Goal: Book appointment/travel/reservation

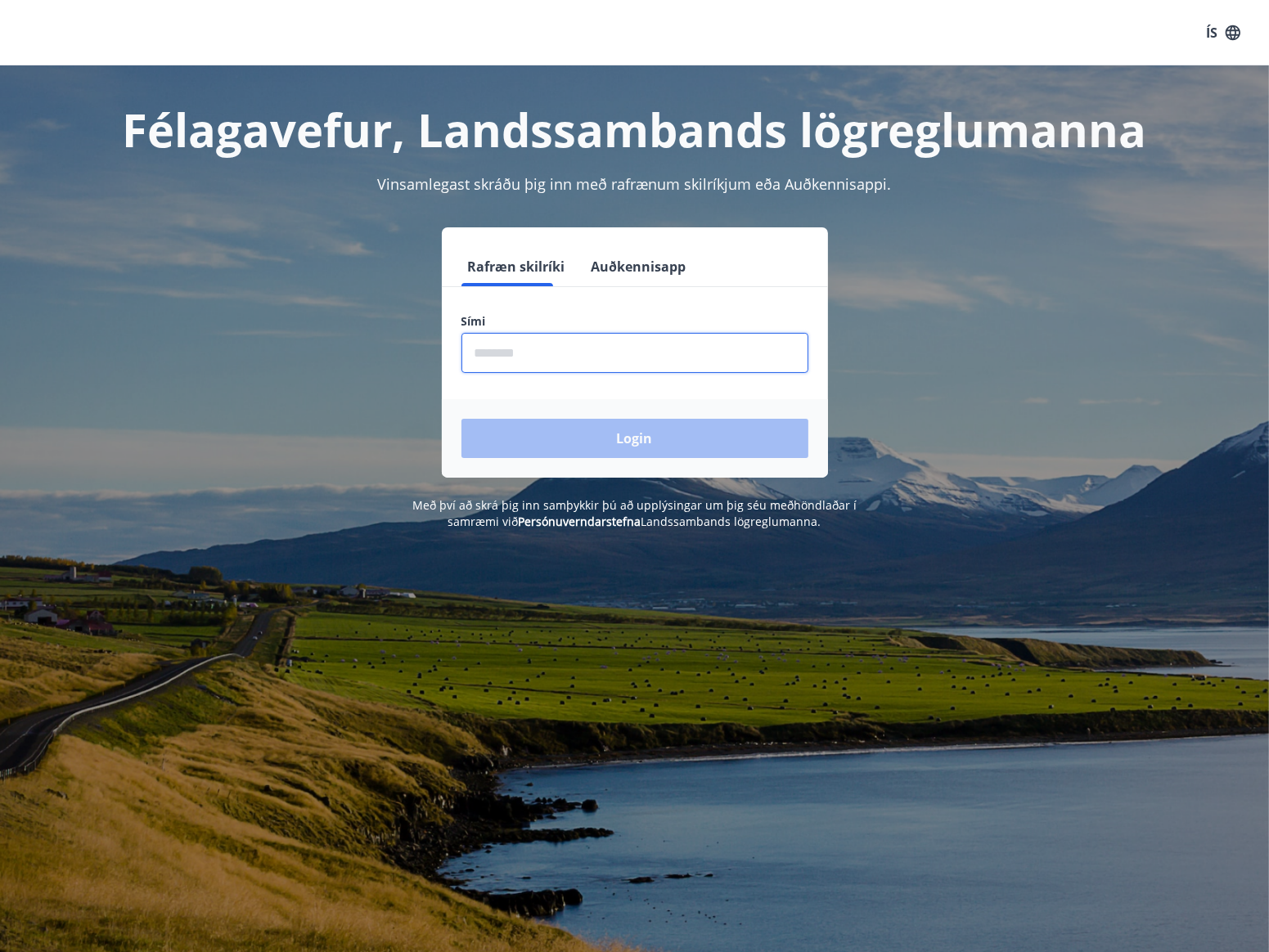
click at [615, 361] on input "phone" at bounding box center [634, 353] width 347 height 40
type input "********"
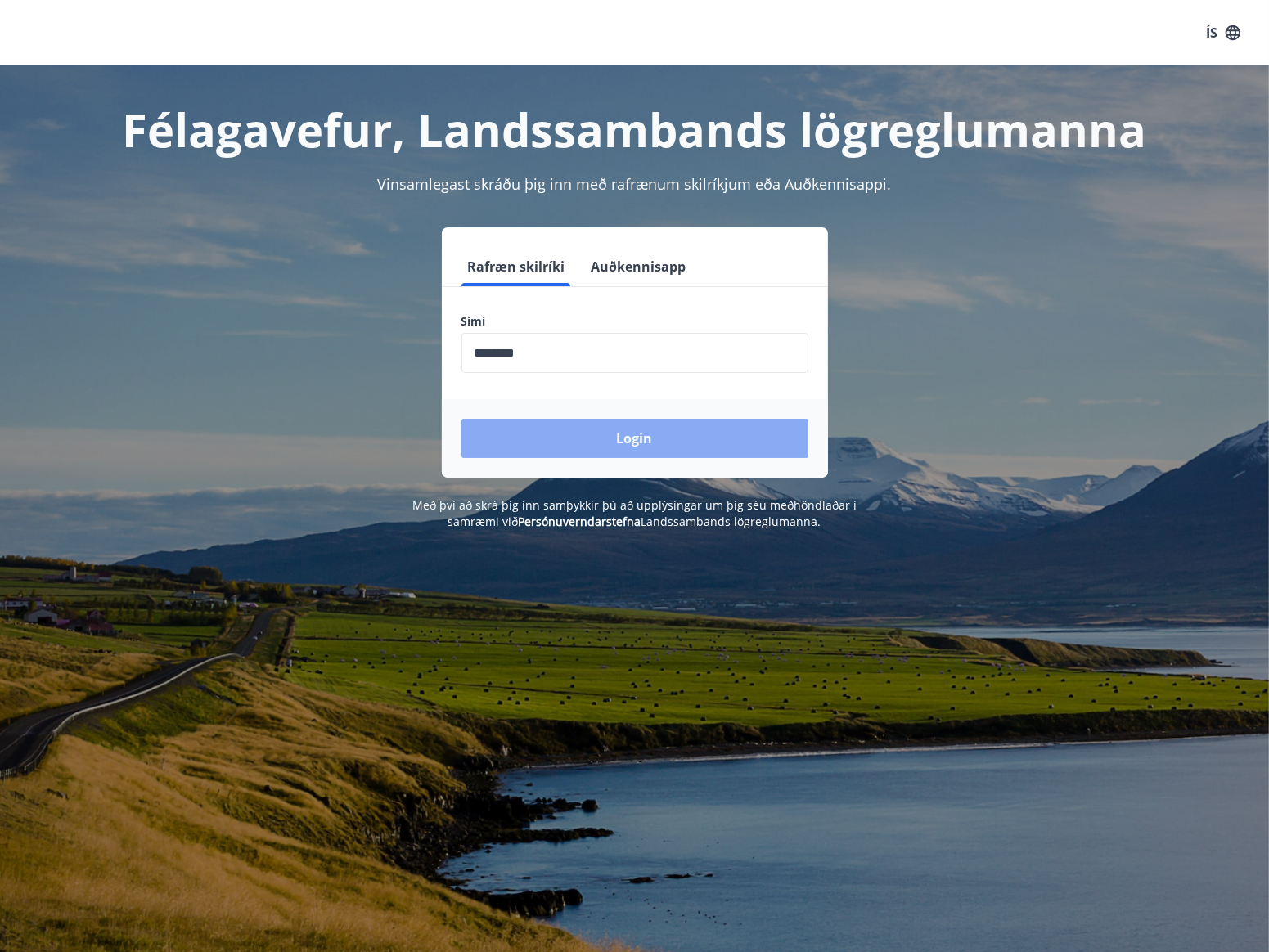
click at [553, 437] on button "Login" at bounding box center [634, 438] width 347 height 39
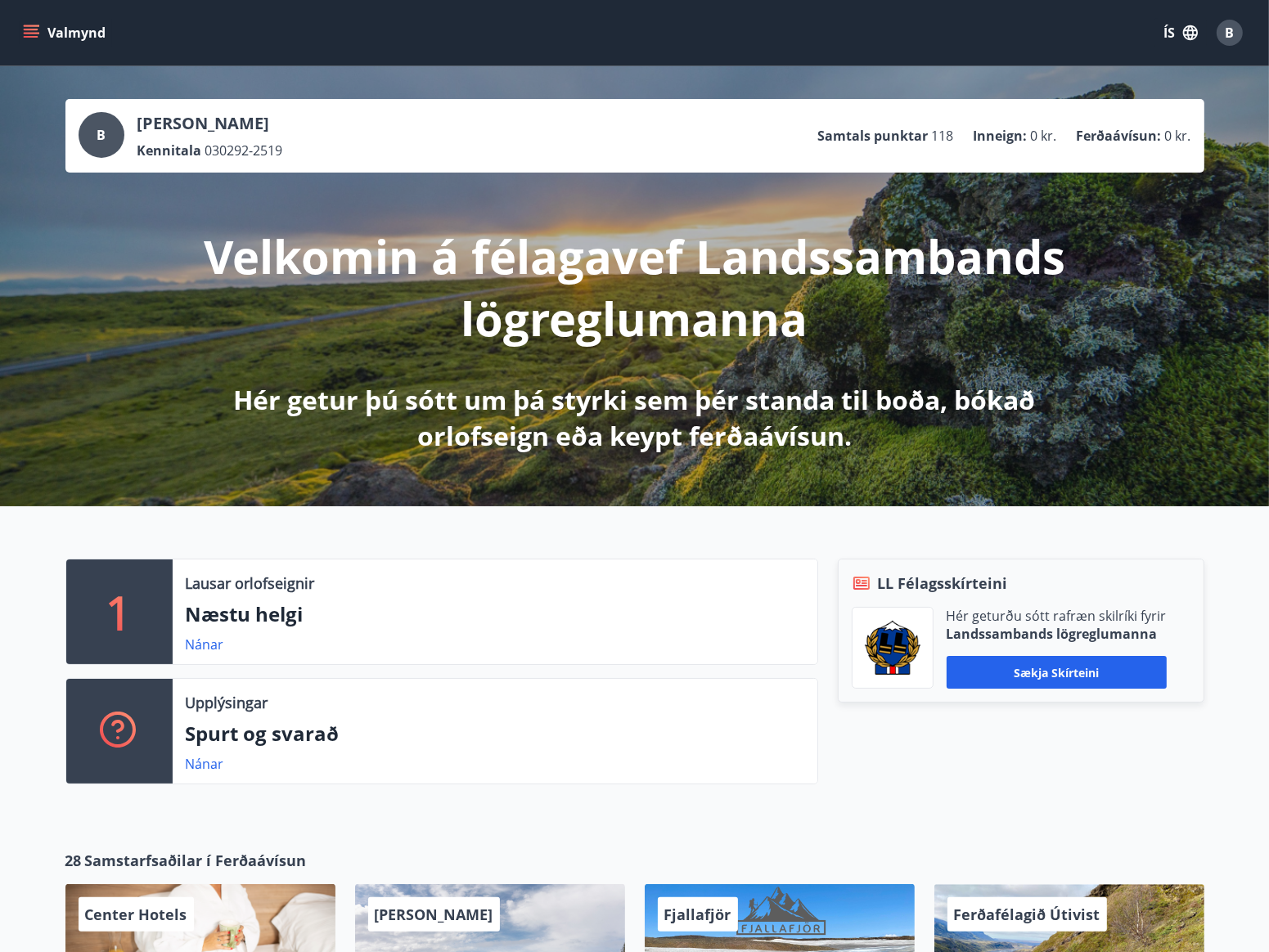
click at [33, 34] on icon "menu" at bounding box center [32, 33] width 18 height 2
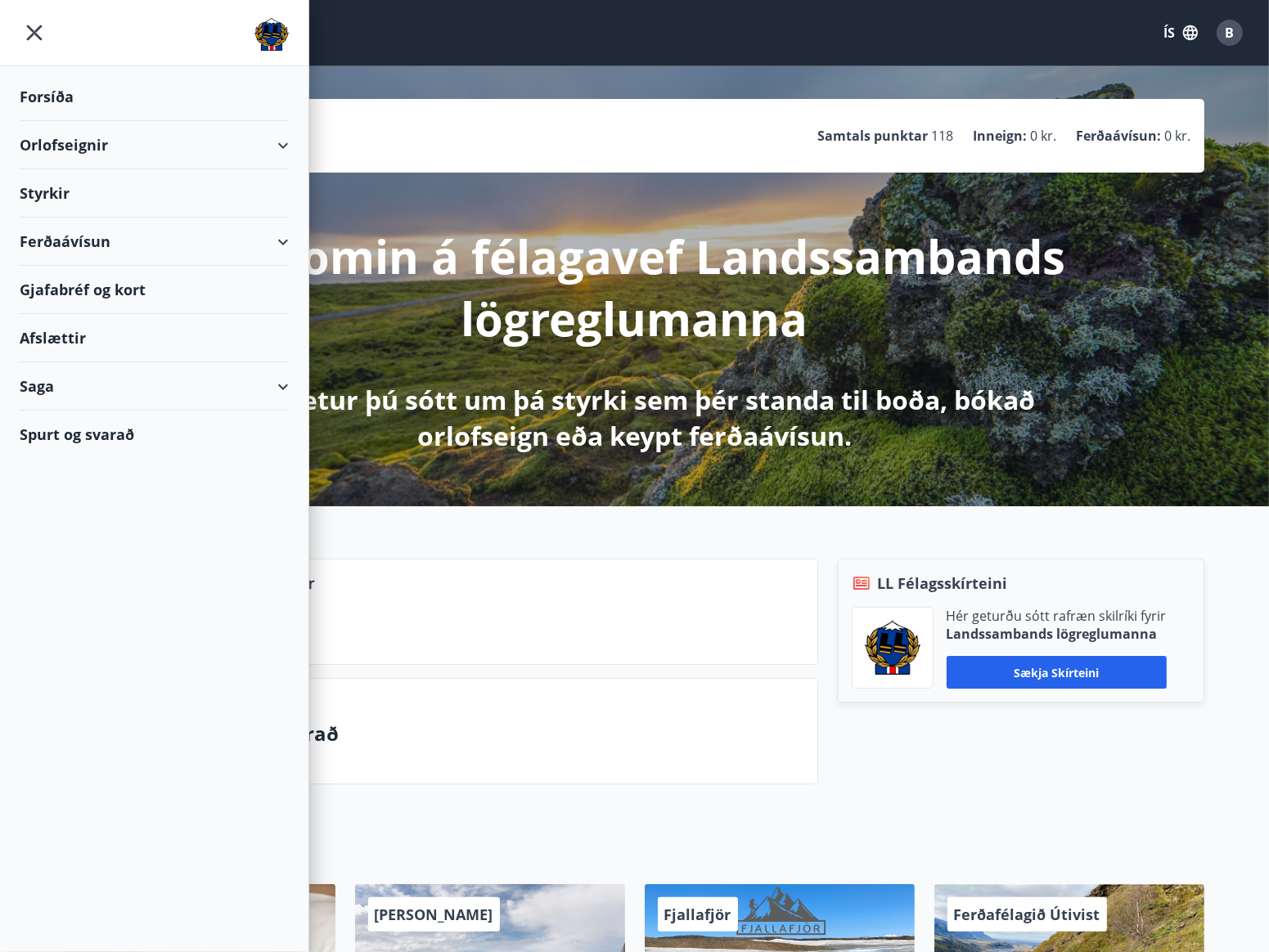
click at [134, 148] on div "Orlofseignir" at bounding box center [154, 144] width 269 height 48
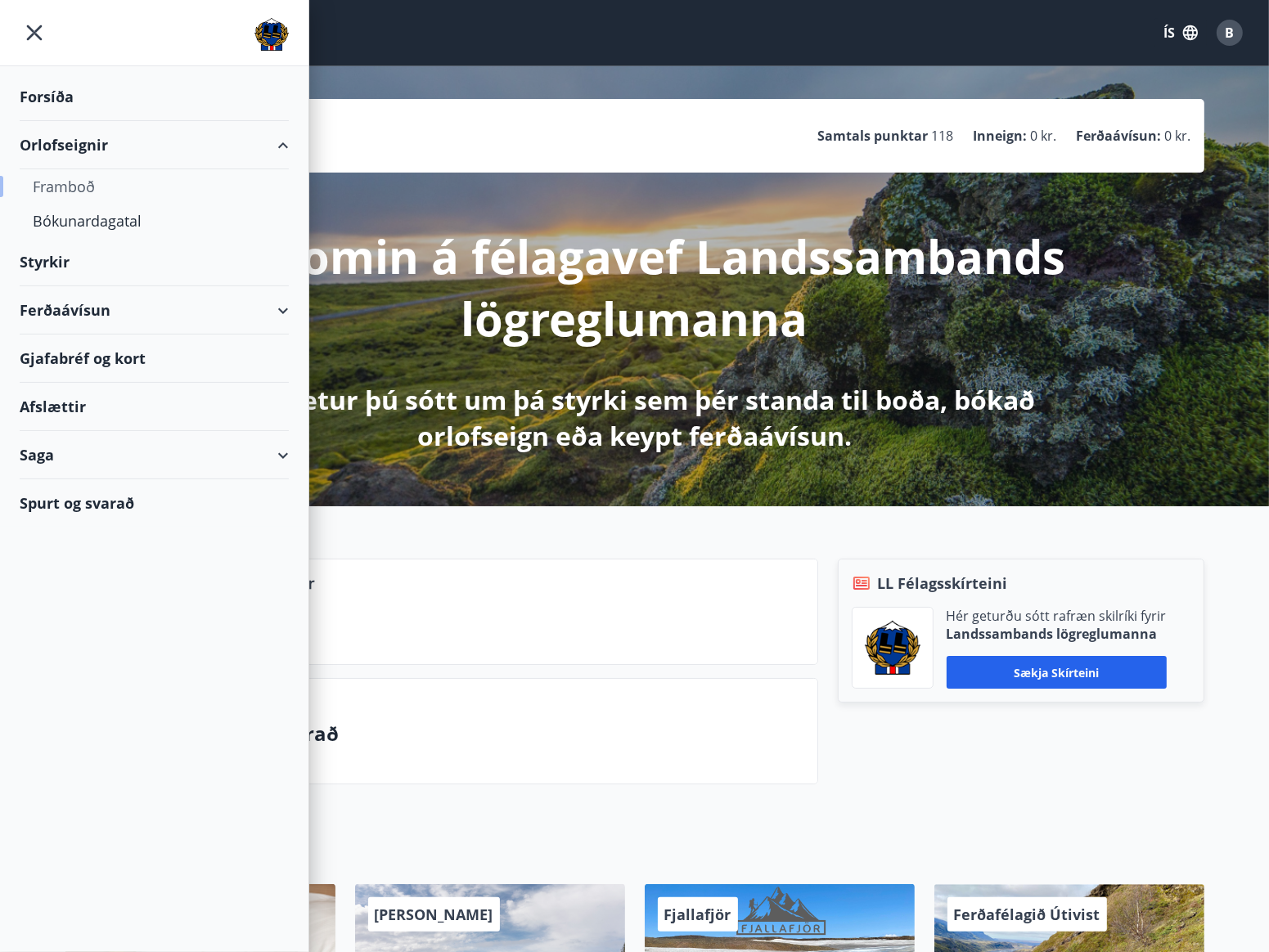
click at [83, 183] on div "Framboð" at bounding box center [154, 186] width 243 height 34
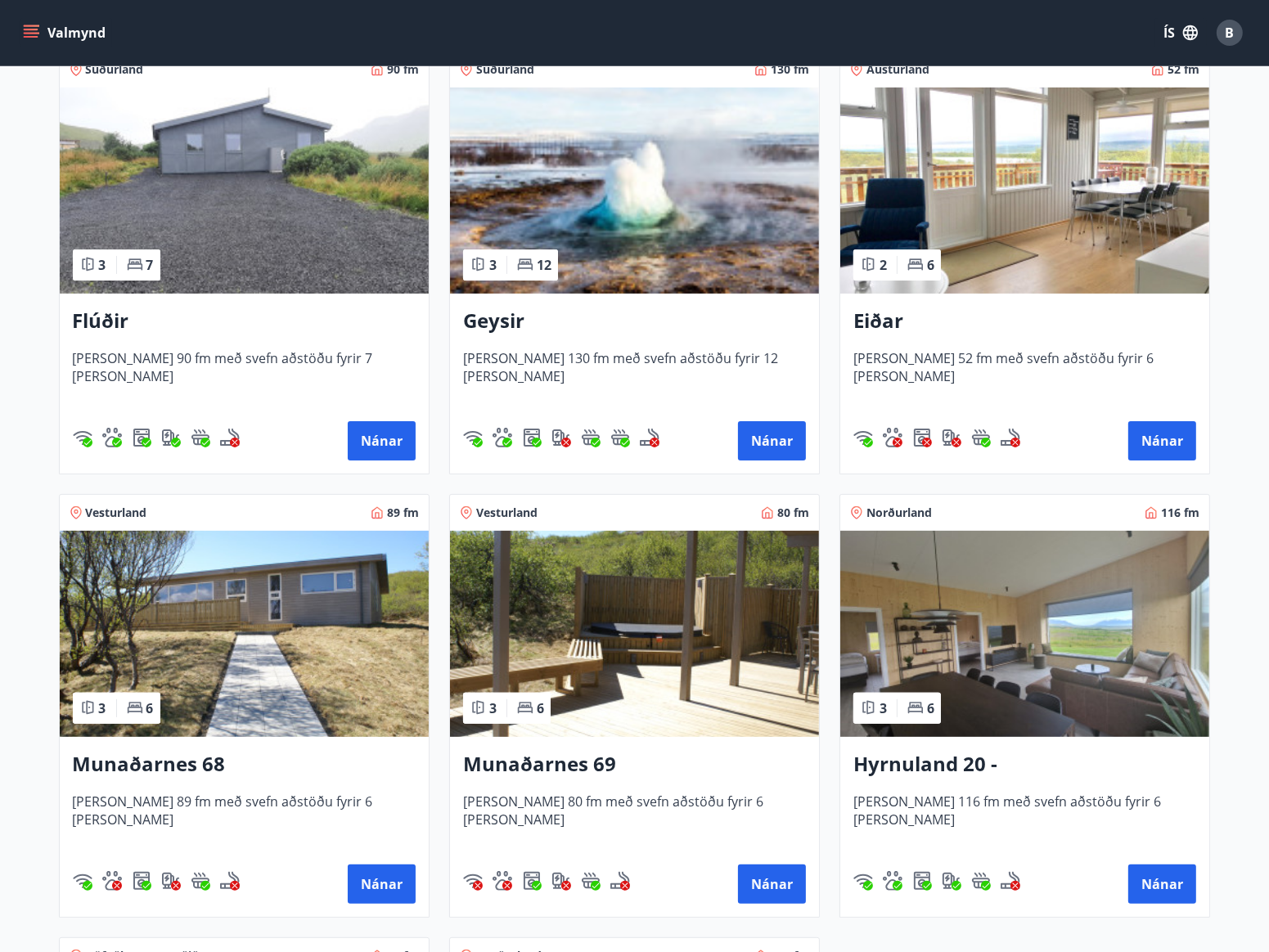
scroll to position [327, 0]
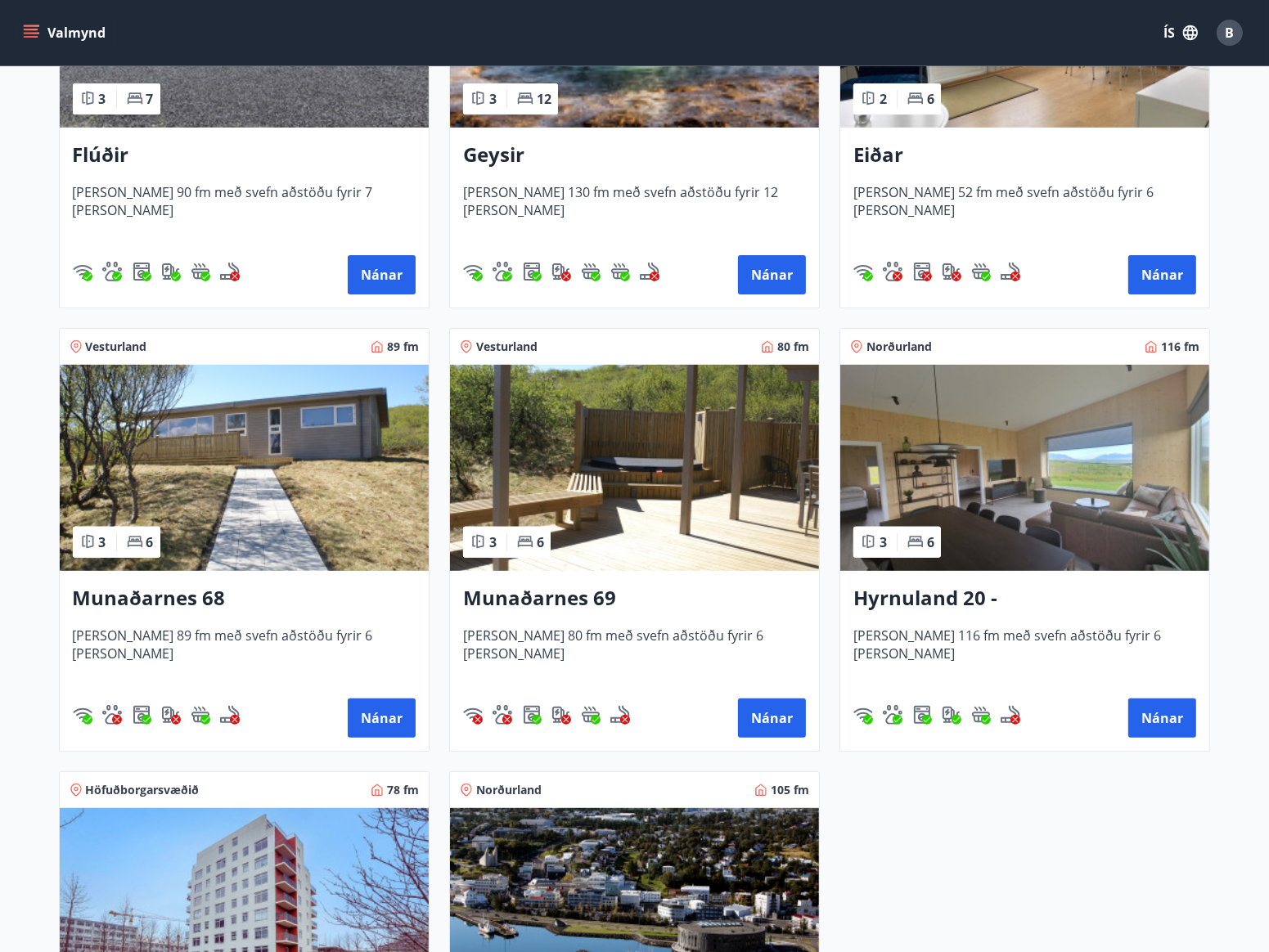
click at [1047, 495] on img at bounding box center [1025, 467] width 369 height 206
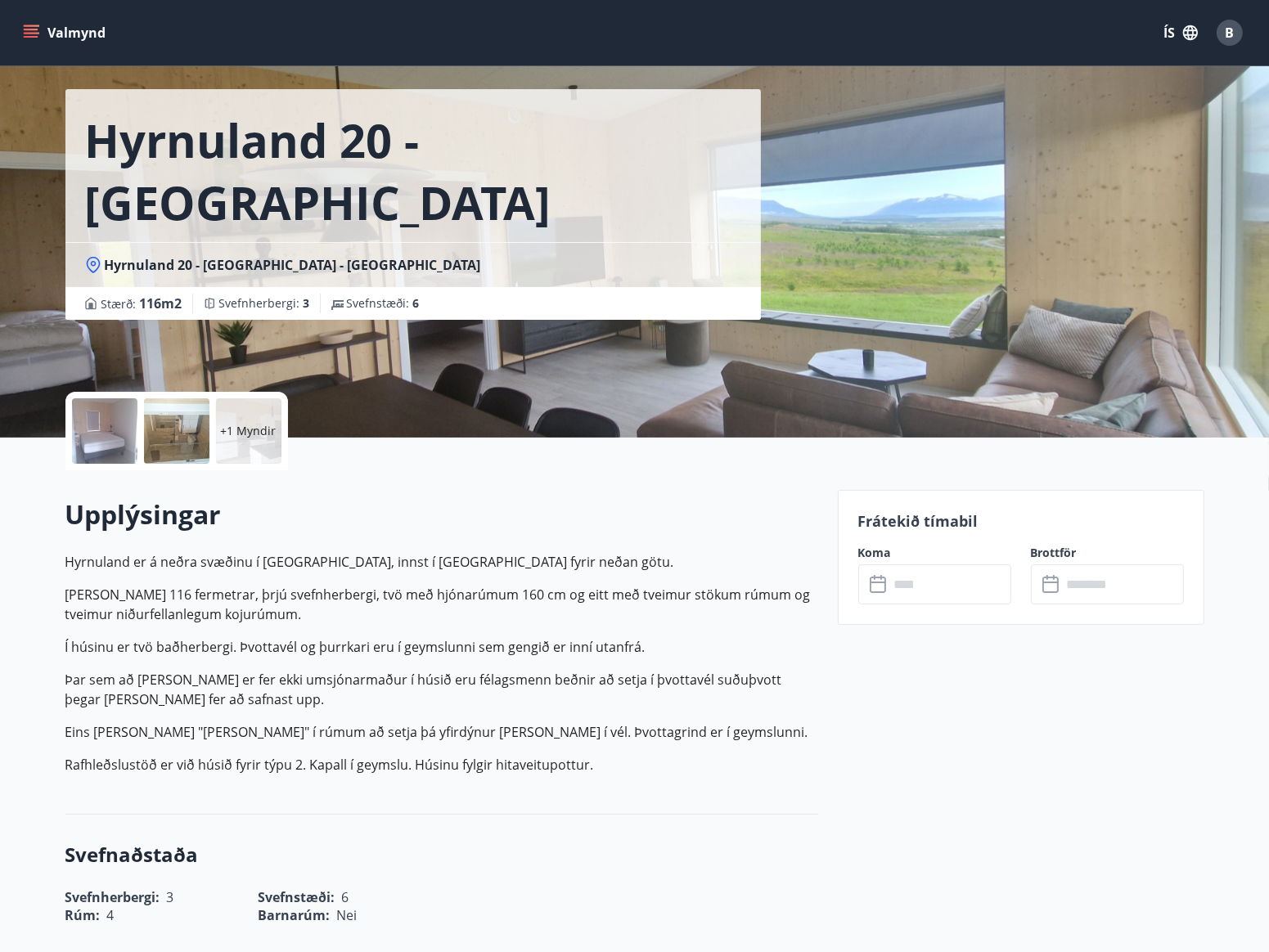
scroll to position [82, 0]
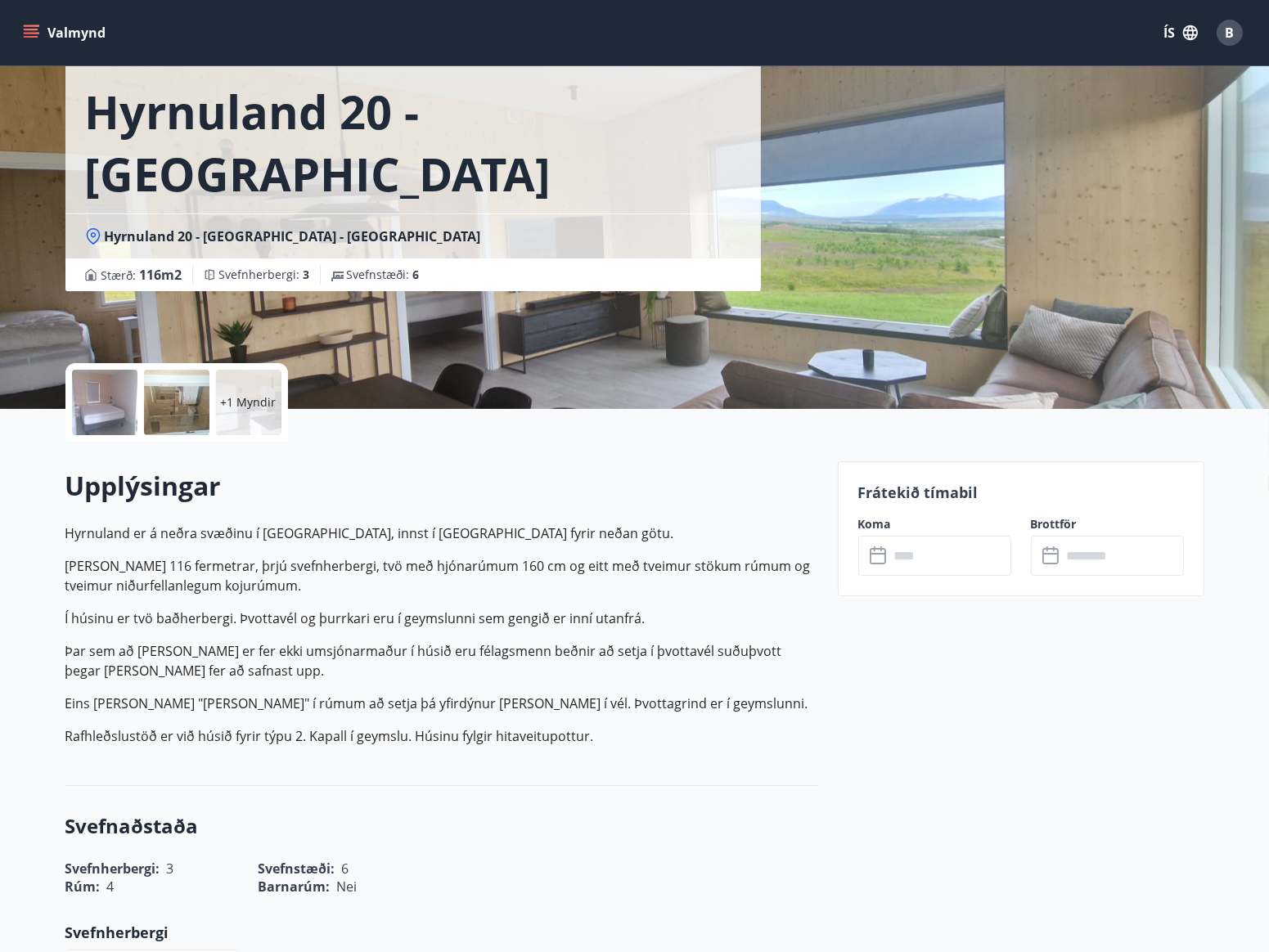
click at [972, 554] on input "text" at bounding box center [950, 556] width 122 height 40
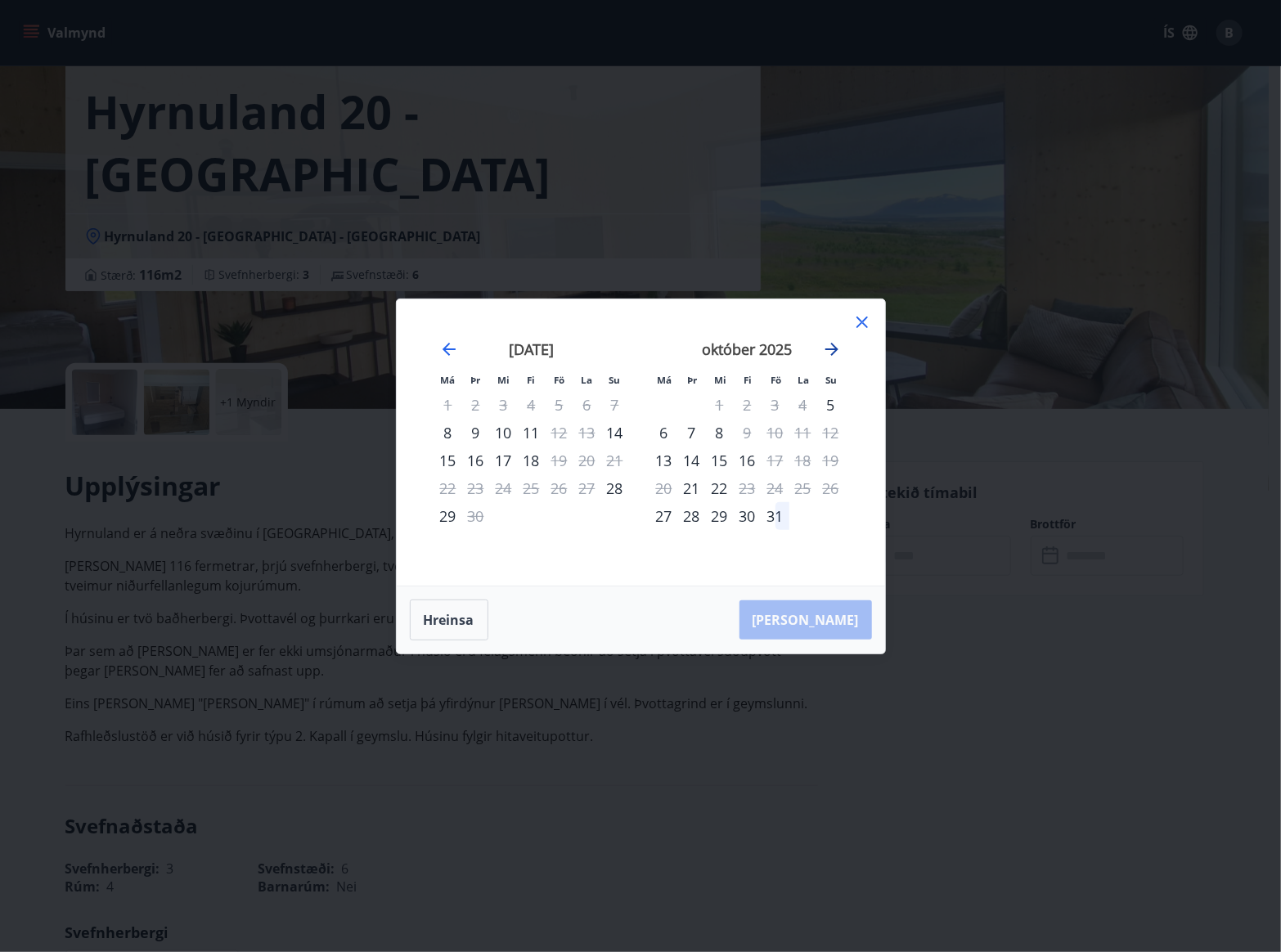
click at [830, 355] on icon "Move forward to switch to the next month." at bounding box center [832, 349] width 20 height 20
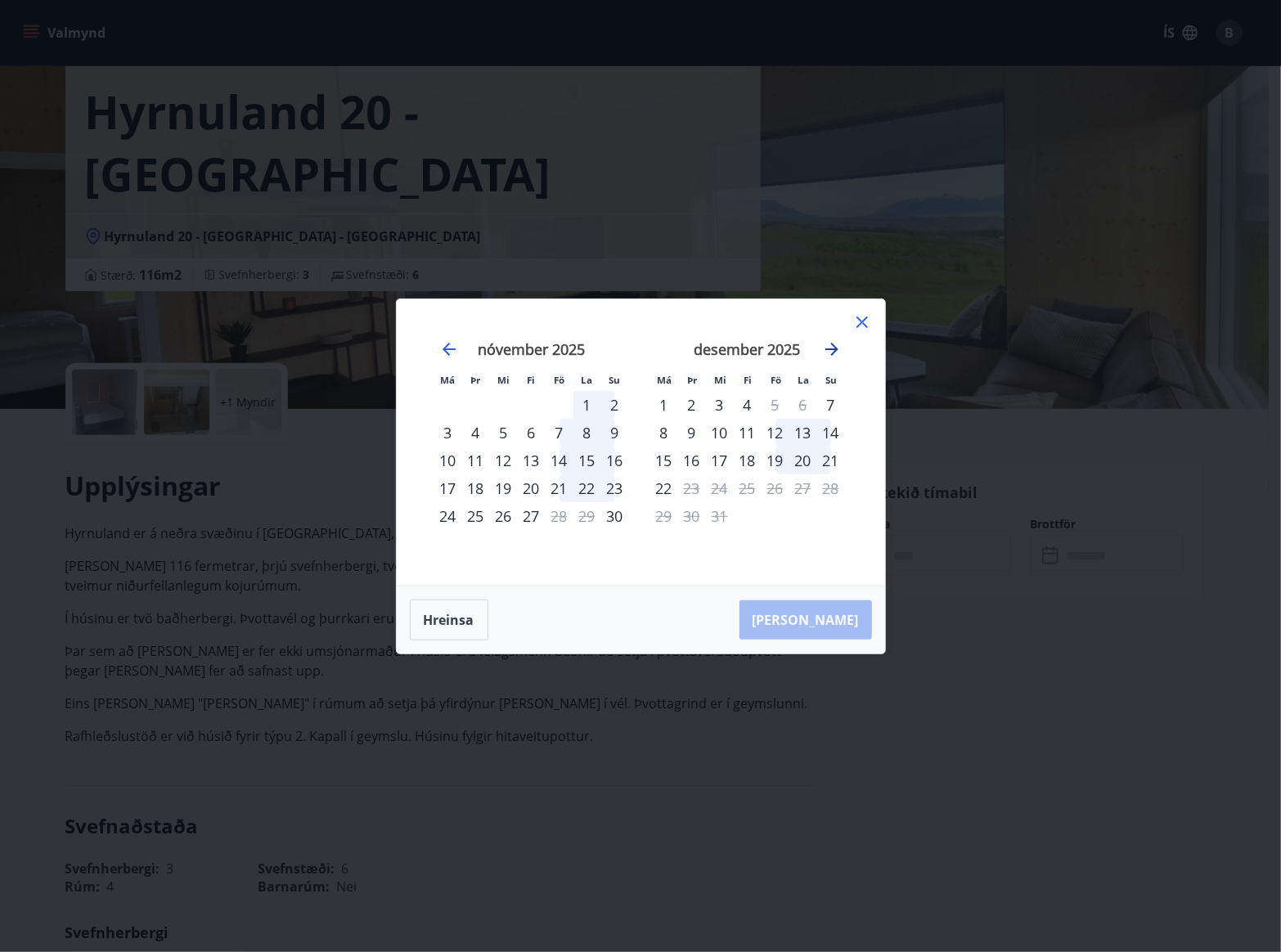
click at [830, 355] on icon "Move forward to switch to the next month." at bounding box center [832, 349] width 20 height 20
click at [445, 348] on icon "Move backward to switch to the previous month." at bounding box center [449, 349] width 13 height 13
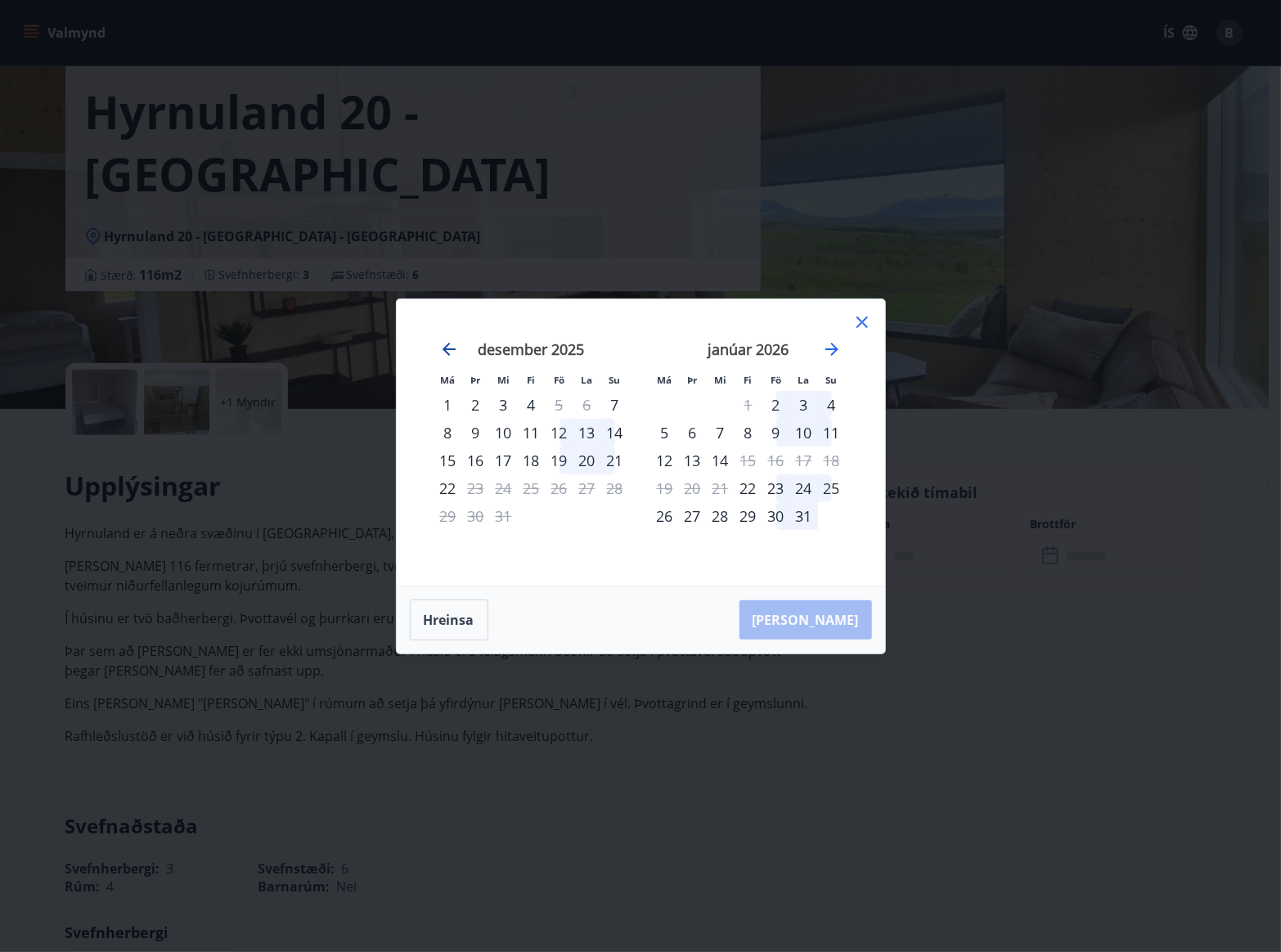
click at [445, 348] on icon "Move backward to switch to the previous month." at bounding box center [449, 349] width 13 height 13
click at [831, 352] on icon "Move forward to switch to the next month." at bounding box center [832, 349] width 20 height 20
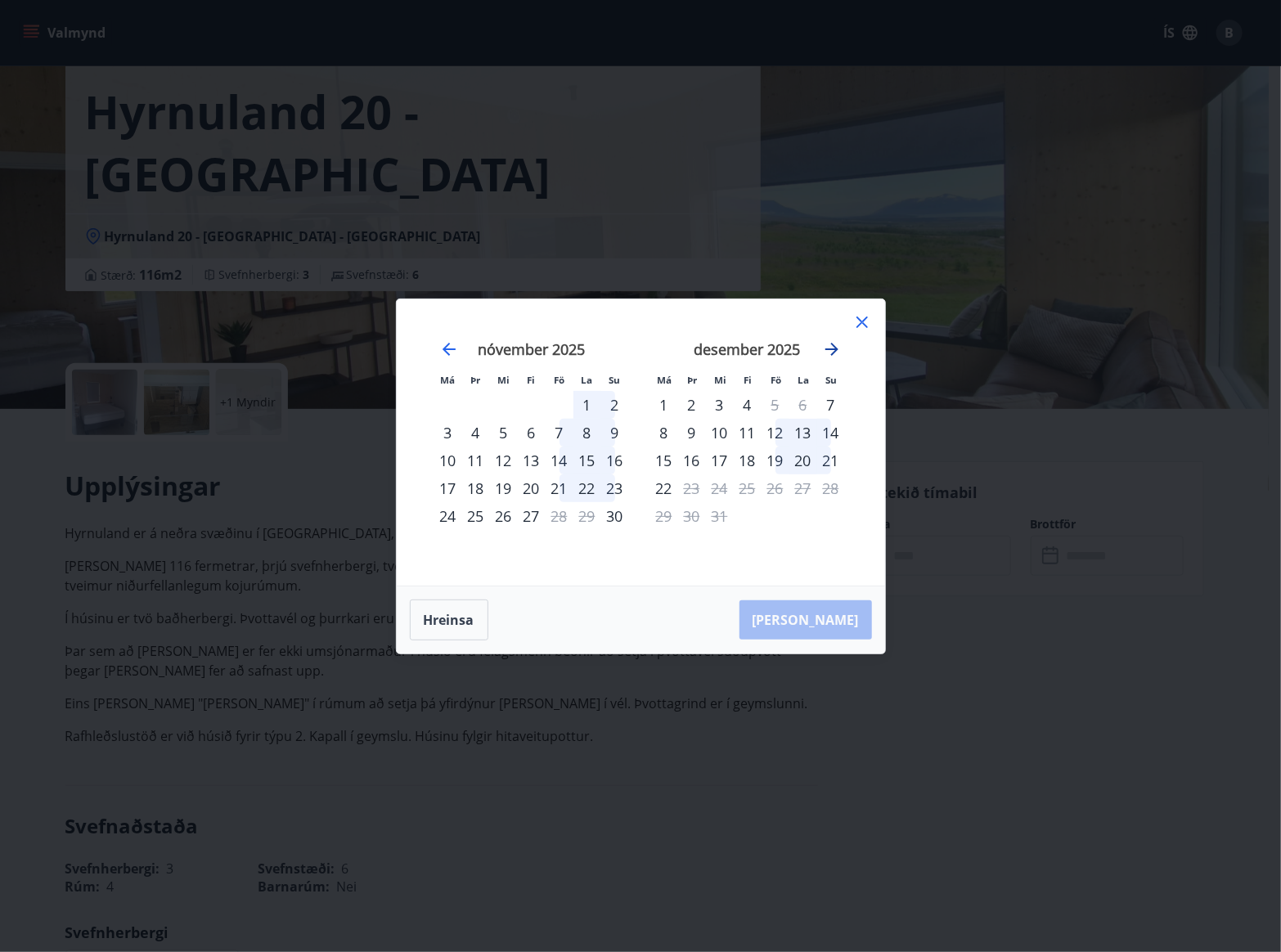
click at [831, 352] on icon "Move forward to switch to the next month." at bounding box center [832, 349] width 20 height 20
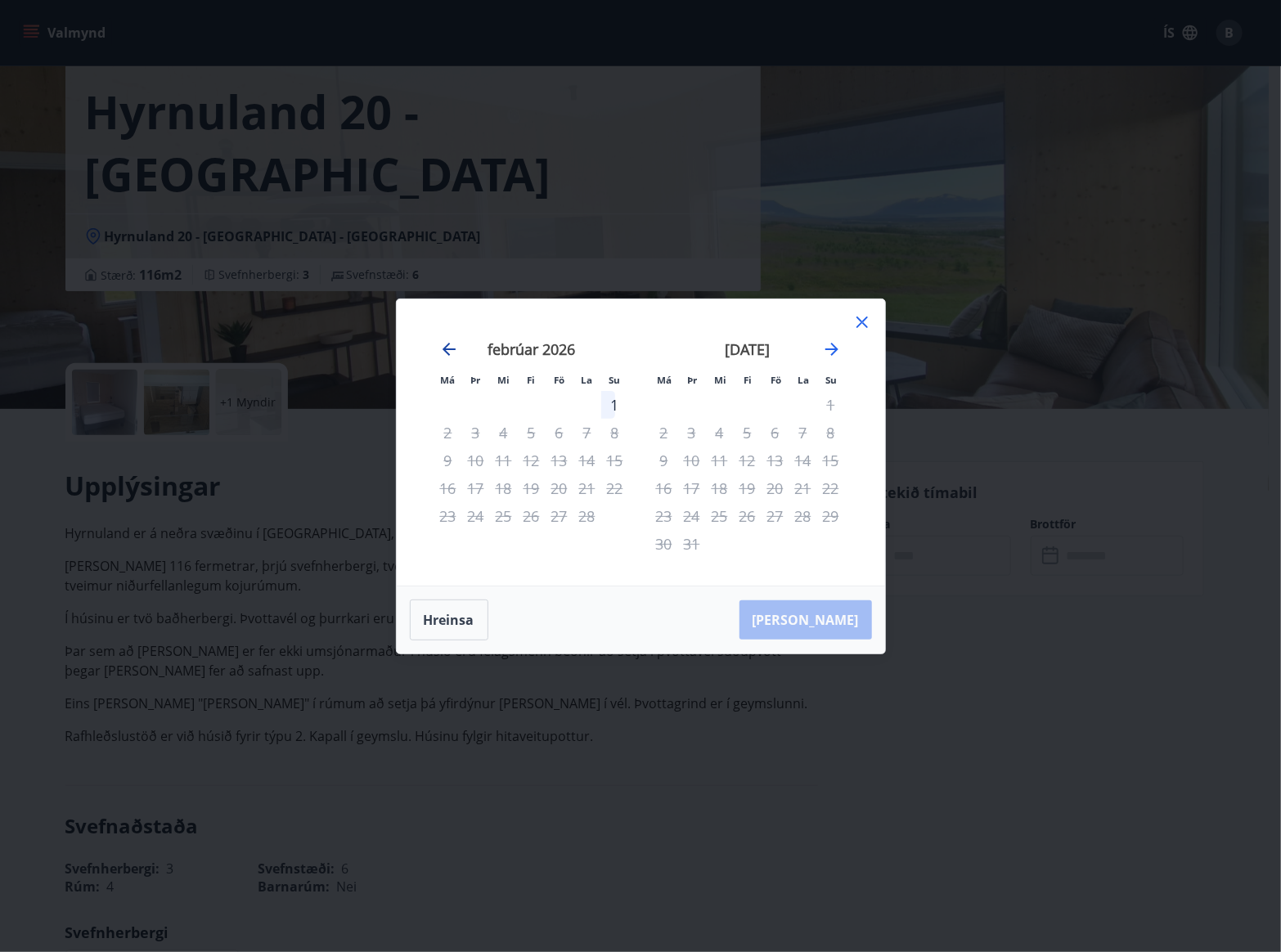
click at [446, 352] on icon "Move backward to switch to the previous month." at bounding box center [449, 349] width 13 height 13
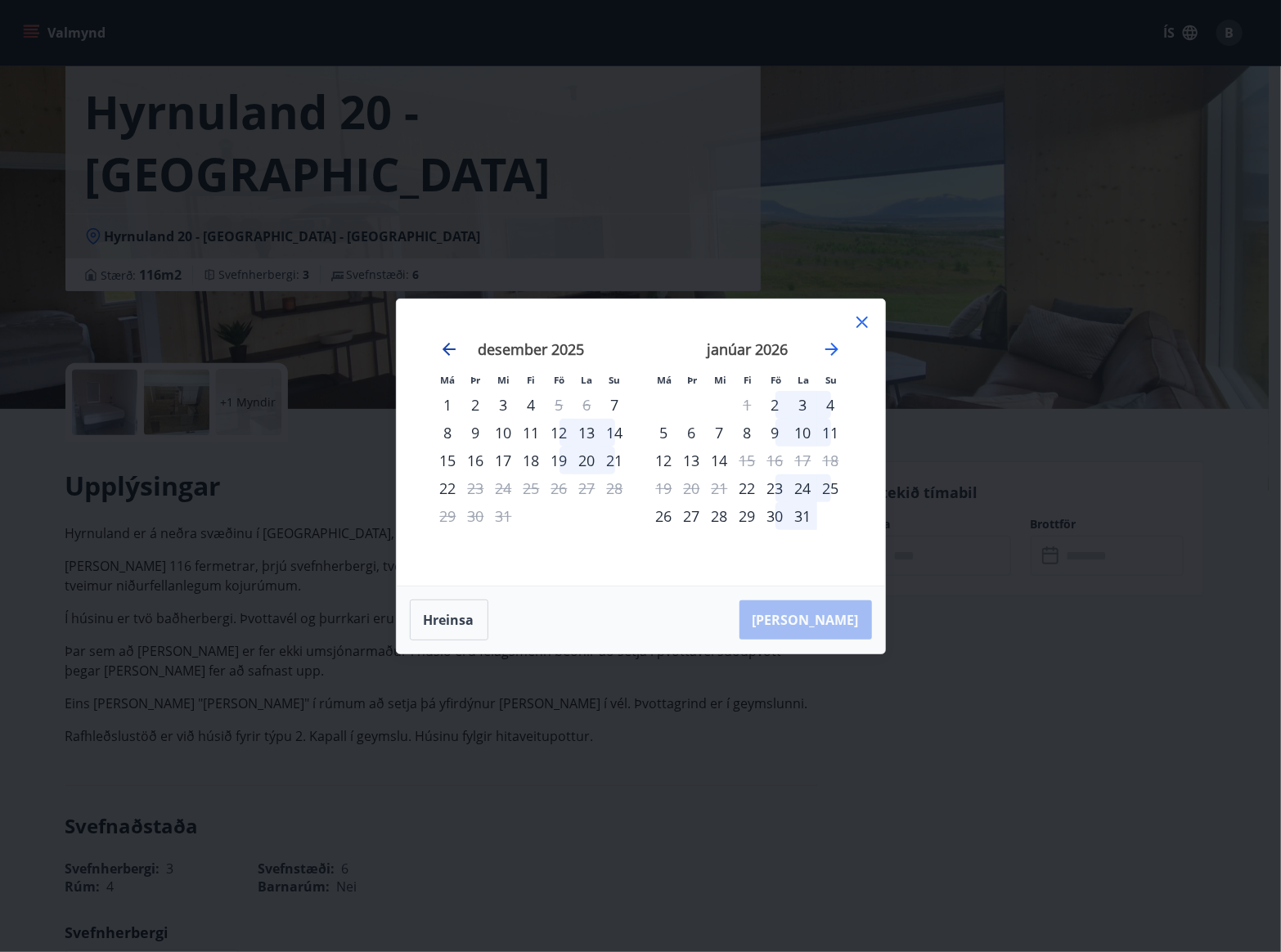
click at [446, 352] on icon "Move backward to switch to the previous month." at bounding box center [449, 349] width 13 height 13
click at [942, 633] on div "Má Þr Mi Fi Fö La Su Má Þr Mi Fi Fö La Su september 2025 1 2 3 4 5 6 7 8 9 10 1…" at bounding box center [640, 476] width 1281 height 952
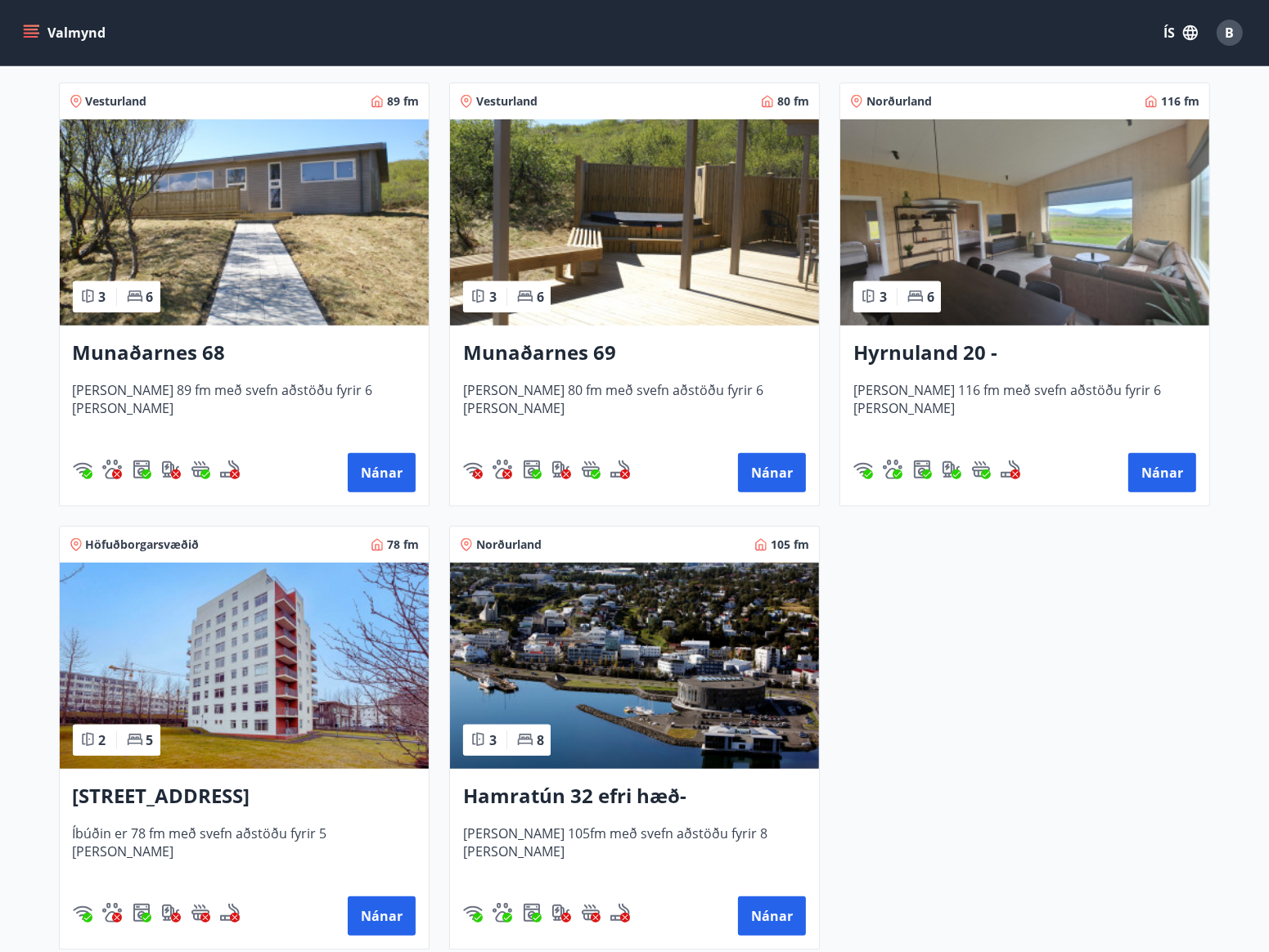
click at [580, 649] on img at bounding box center [634, 666] width 369 height 206
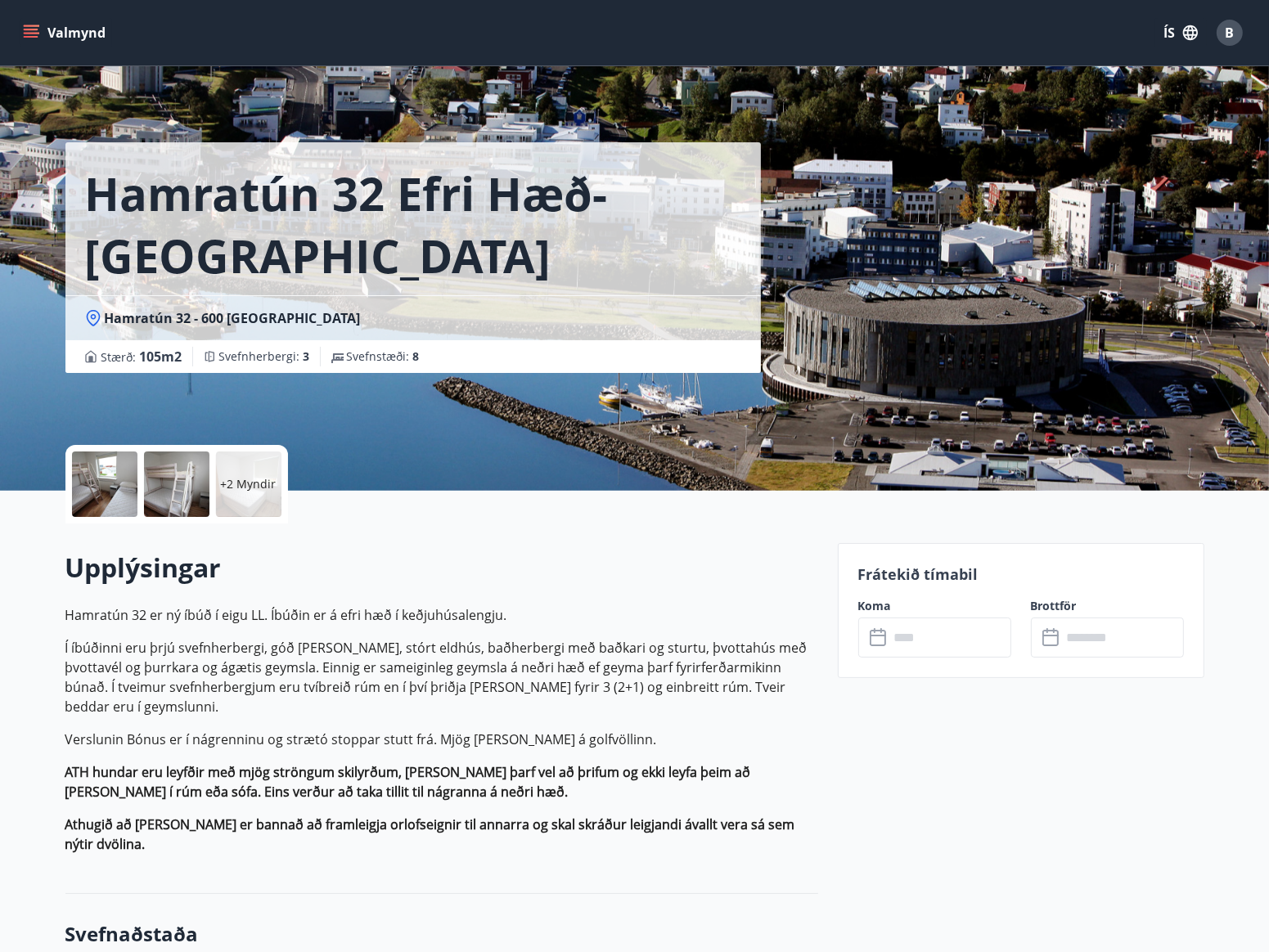
click at [923, 627] on input "text" at bounding box center [950, 638] width 122 height 40
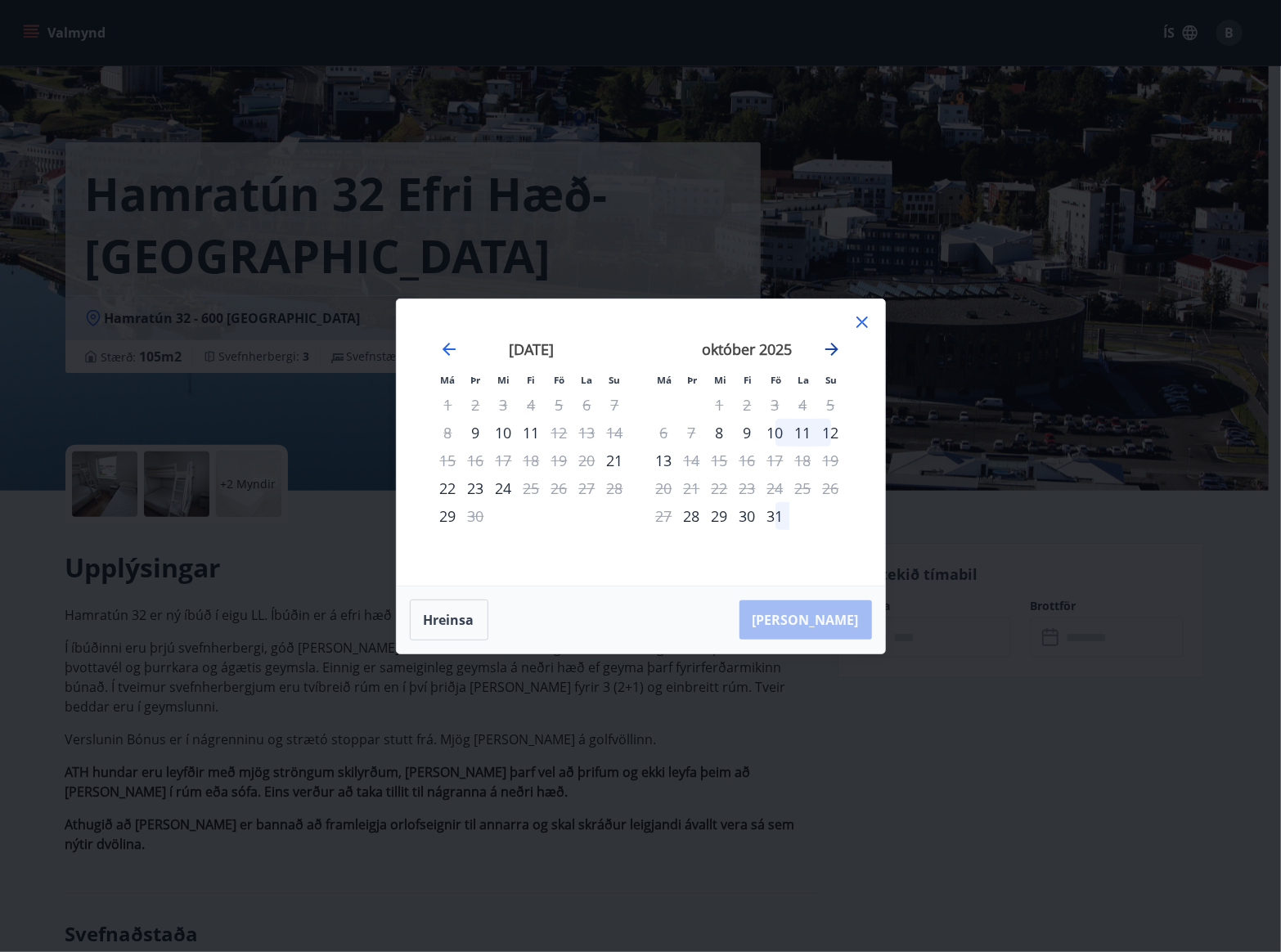
click at [828, 356] on icon "Move forward to switch to the next month." at bounding box center [832, 349] width 20 height 20
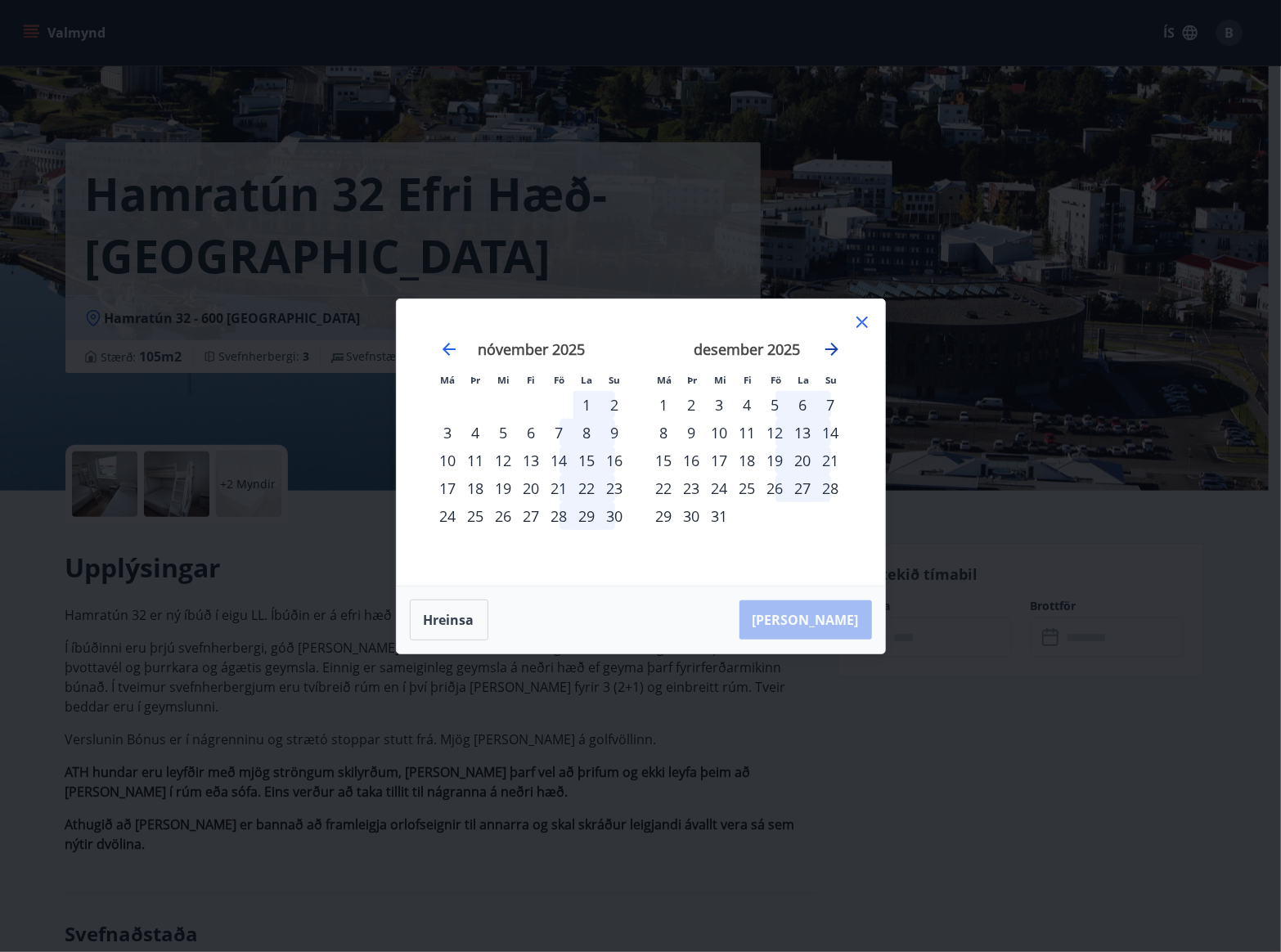
click at [828, 356] on icon "Move forward to switch to the next month." at bounding box center [832, 349] width 20 height 20
click at [1029, 526] on div "Má Þr Mi Fi Fö La Su Má Þr Mi Fi Fö La Su desember 2025 1 2 3 4 5 6 7 8 9 10 11…" at bounding box center [640, 476] width 1281 height 952
